Goal: Communication & Community: Answer question/provide support

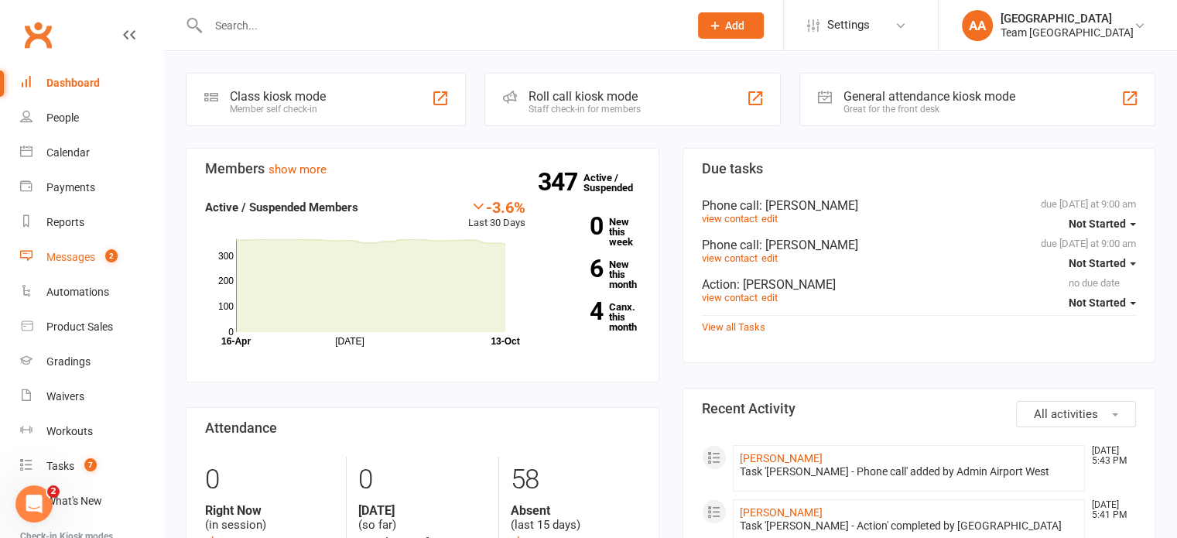
click at [96, 259] on link "Messages 2" at bounding box center [91, 257] width 143 height 35
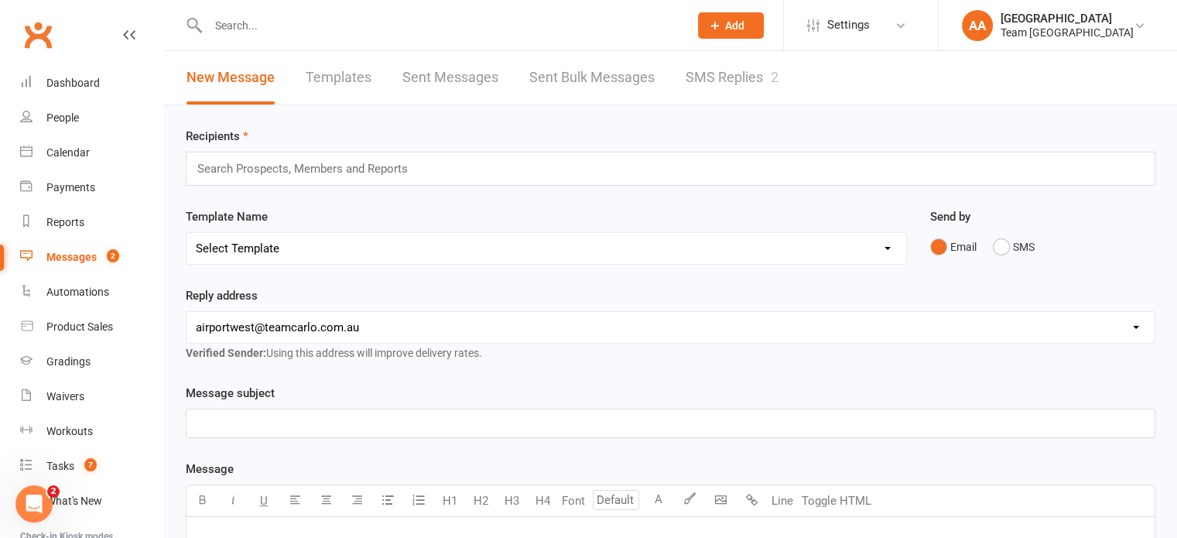
click at [701, 76] on link "SMS Replies 2" at bounding box center [732, 77] width 93 height 53
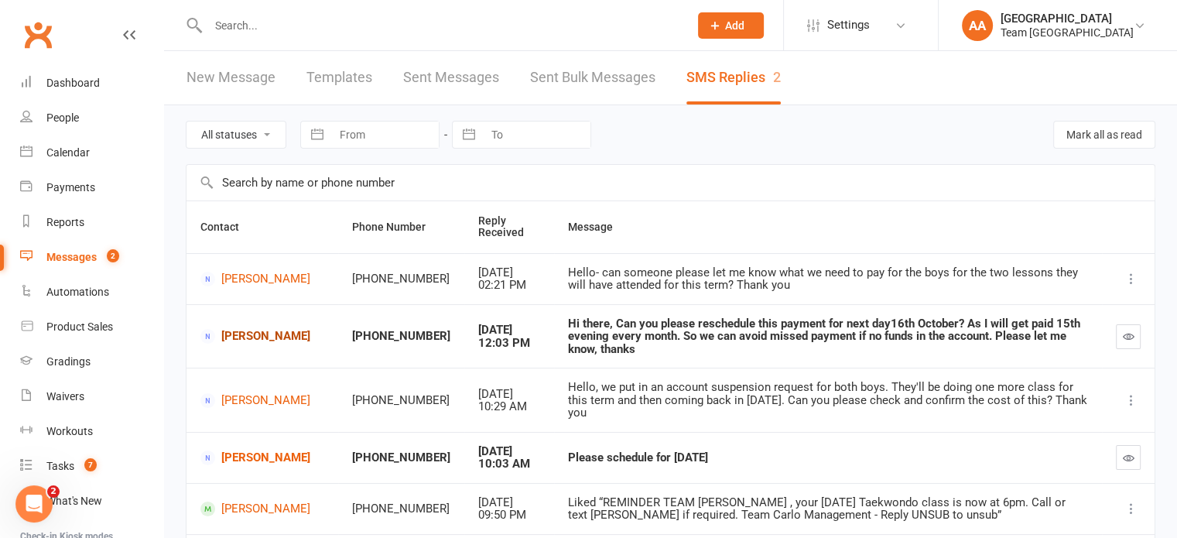
click at [257, 329] on link "[PERSON_NAME]" at bounding box center [262, 336] width 124 height 15
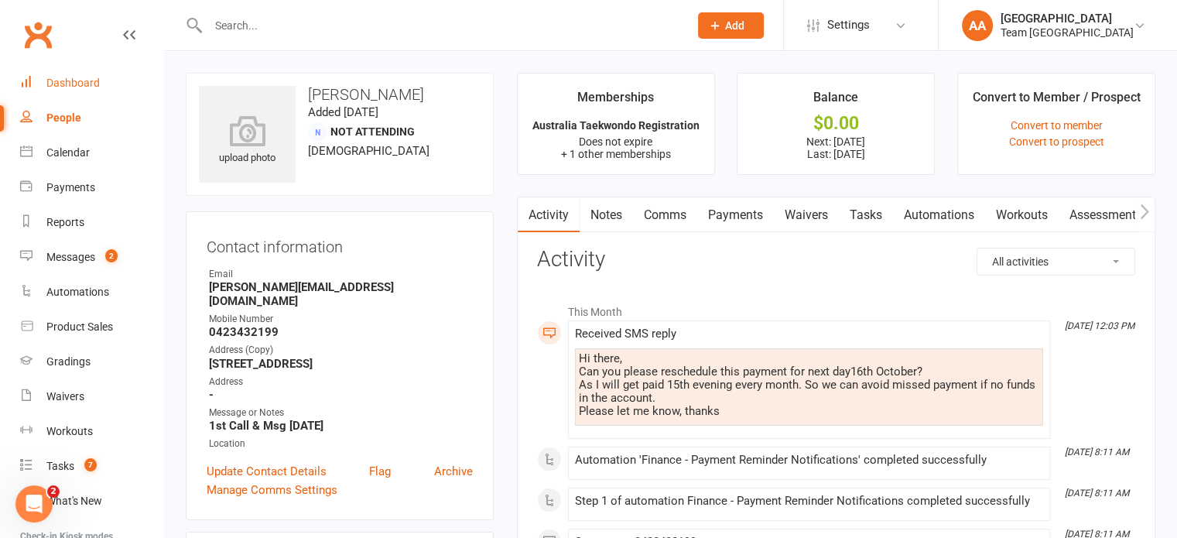
click at [53, 74] on link "Dashboard" at bounding box center [91, 83] width 143 height 35
